Goal: Navigation & Orientation: Go to known website

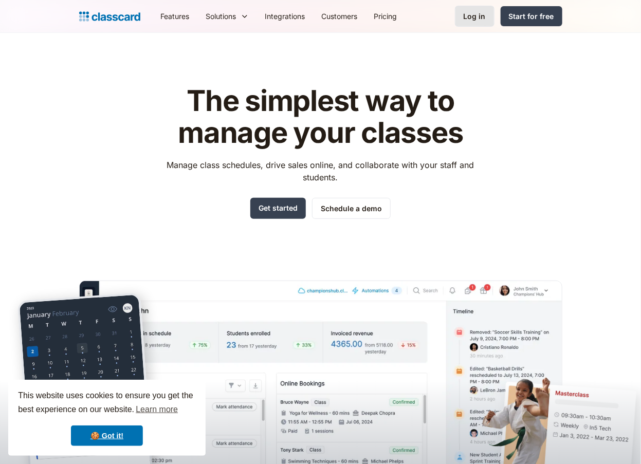
click at [467, 17] on div "Log in" at bounding box center [475, 16] width 22 height 11
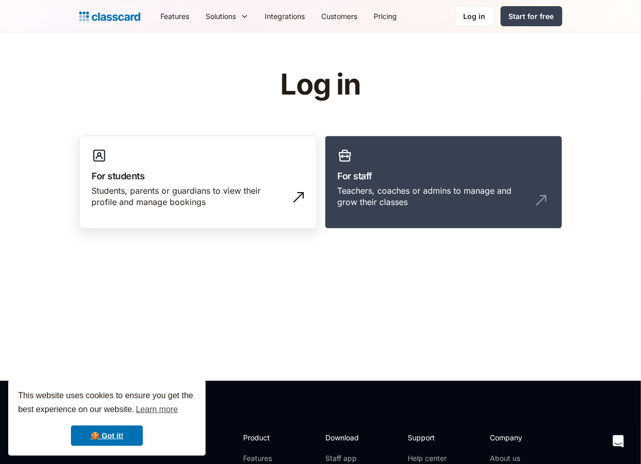
click at [238, 197] on div "Students, parents or guardians to view their profile and manage bookings" at bounding box center [187, 196] width 191 height 23
